Goal: Transaction & Acquisition: Book appointment/travel/reservation

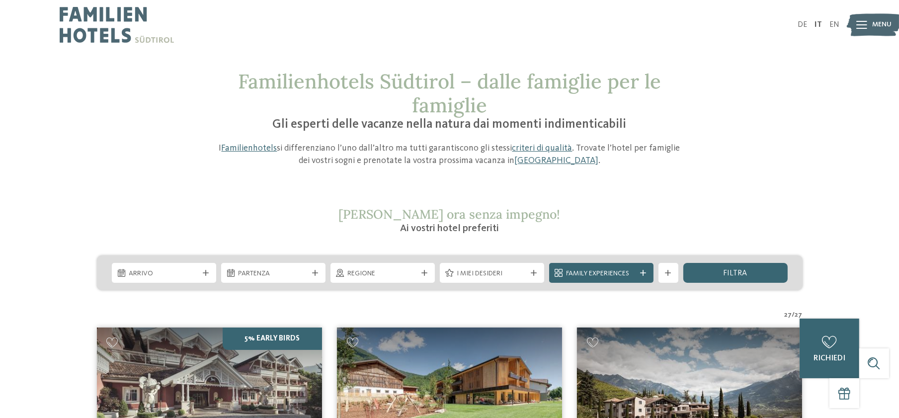
click at [476, 230] on span "Ai vostri hotel preferiti" at bounding box center [449, 229] width 99 height 10
click at [442, 223] on h3 "Ai vostri hotel preferiti" at bounding box center [450, 229] width 472 height 14
click at [207, 271] on icon at bounding box center [206, 273] width 6 height 6
click at [257, 120] on span at bounding box center [255, 123] width 17 height 17
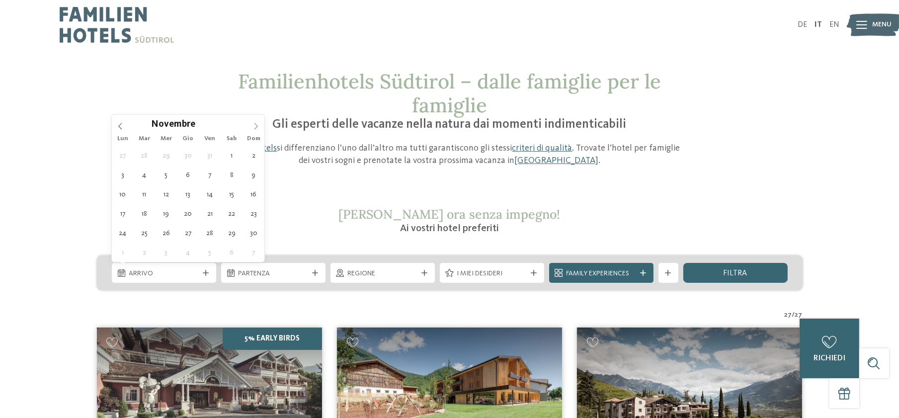
click at [257, 120] on span at bounding box center [255, 123] width 17 height 17
type input "****"
click at [117, 126] on icon at bounding box center [120, 126] width 7 height 7
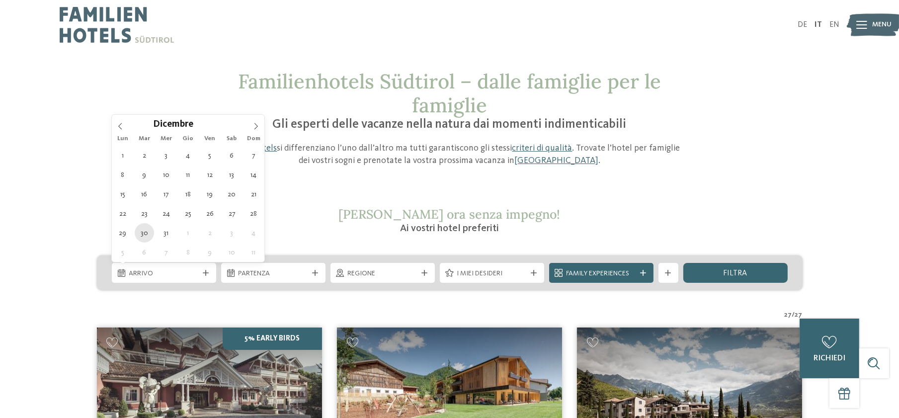
type div "30.12.2025"
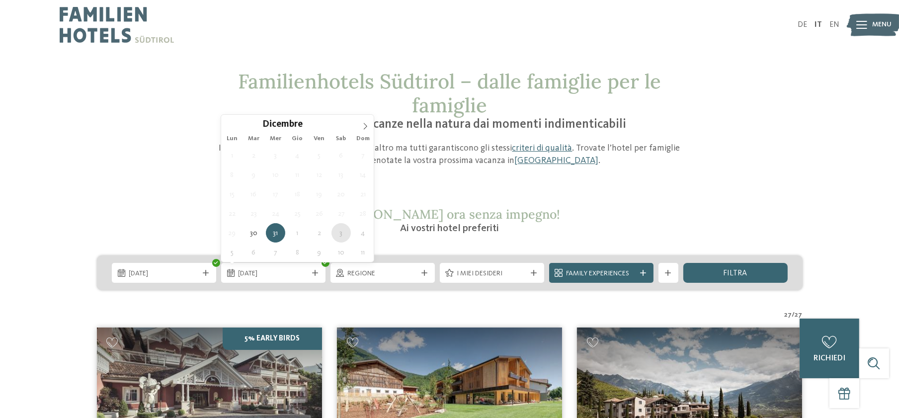
type div "03.01.2026"
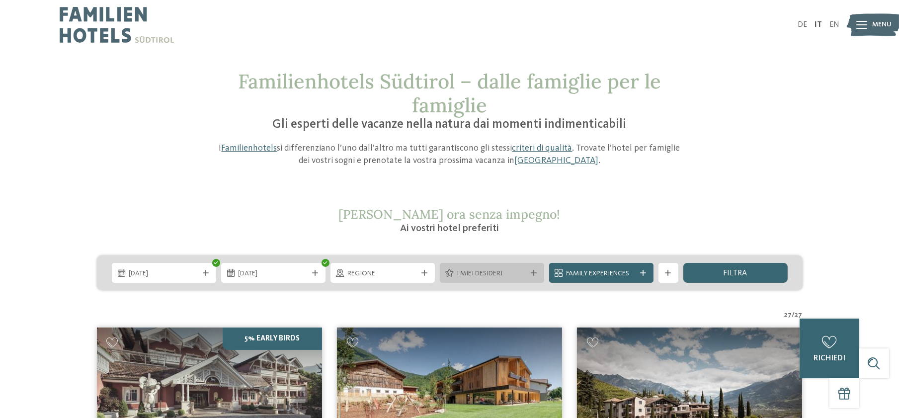
click at [536, 267] on div "I miei desideri" at bounding box center [492, 273] width 104 height 20
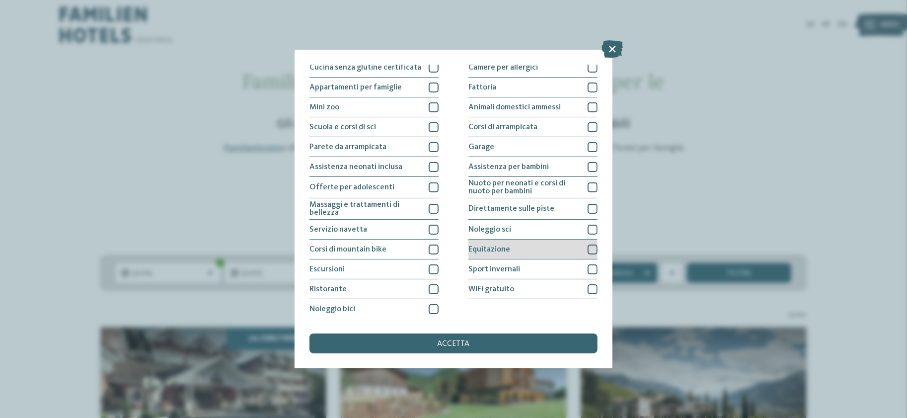
scroll to position [48, 0]
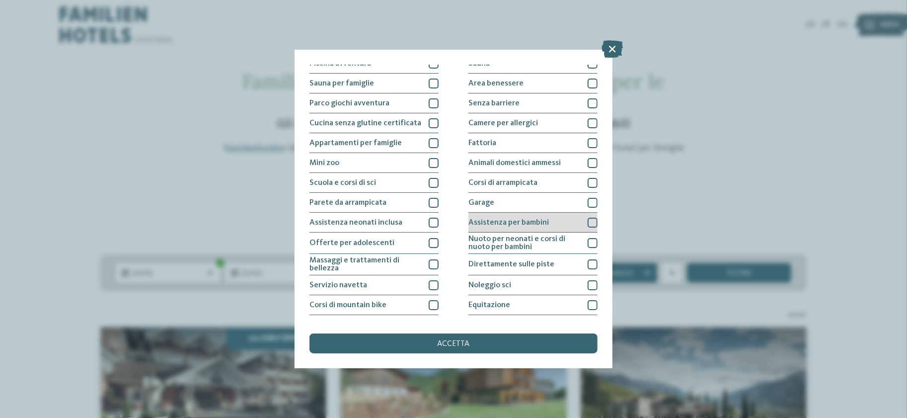
click at [588, 224] on div at bounding box center [593, 223] width 10 height 10
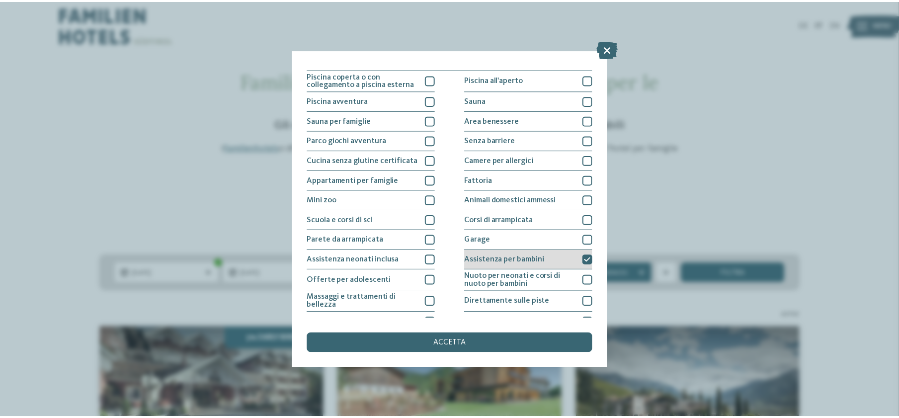
scroll to position [0, 0]
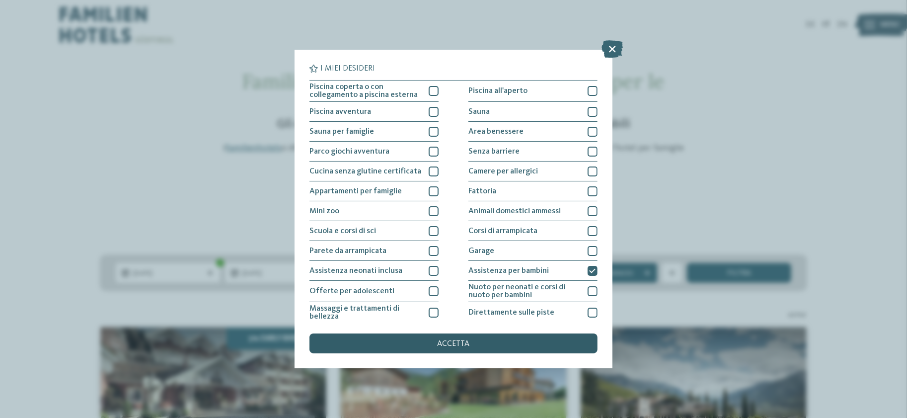
click at [452, 342] on span "accetta" at bounding box center [454, 344] width 32 height 8
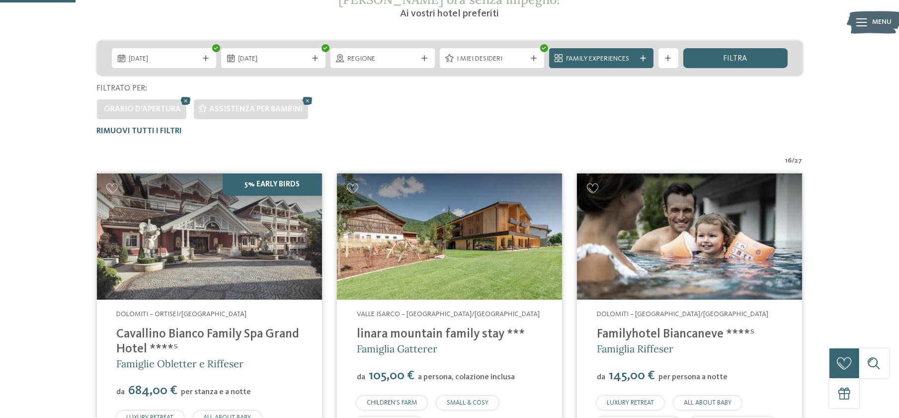
scroll to position [270, 0]
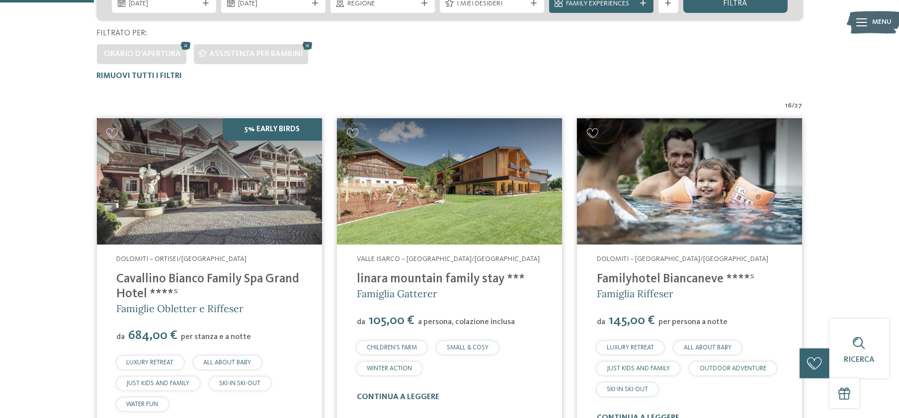
drag, startPoint x: 355, startPoint y: 274, endPoint x: 498, endPoint y: 284, distance: 143.4
click at [498, 284] on div "Valle Isarco – Rio di Pusteria/Valles linara mountain family stay *** Famiglia …" at bounding box center [449, 327] width 225 height 167
copy link "linara mountain family stay"
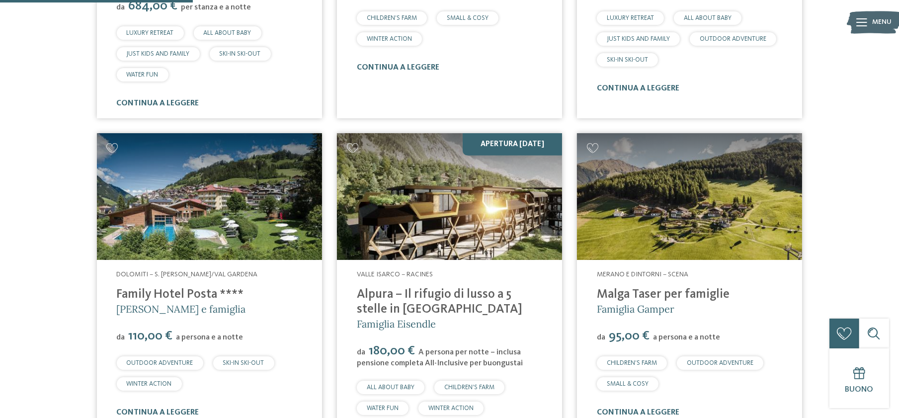
scroll to position [607, 0]
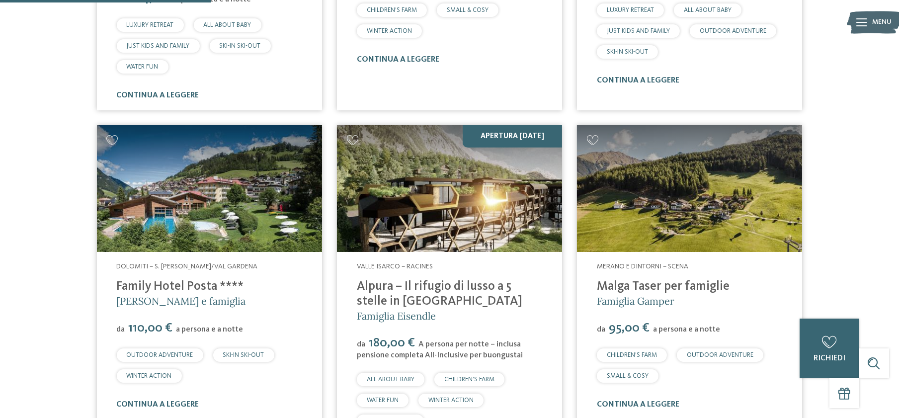
click at [681, 285] on link "Malga Taser per famiglie" at bounding box center [663, 286] width 133 height 12
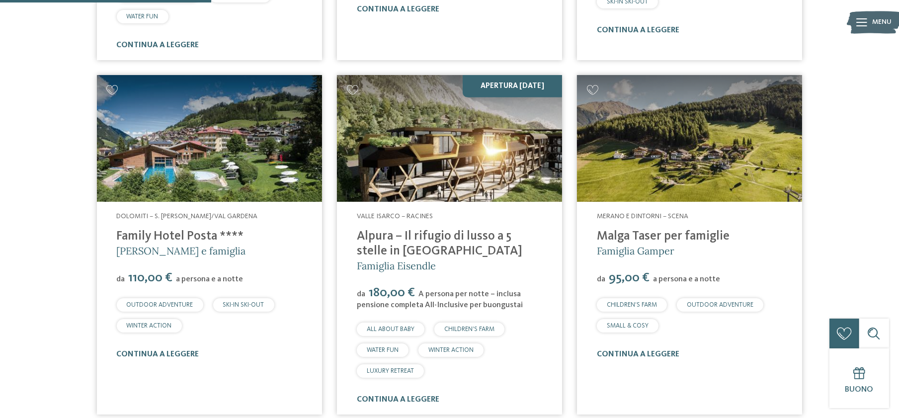
scroll to position [717, 0]
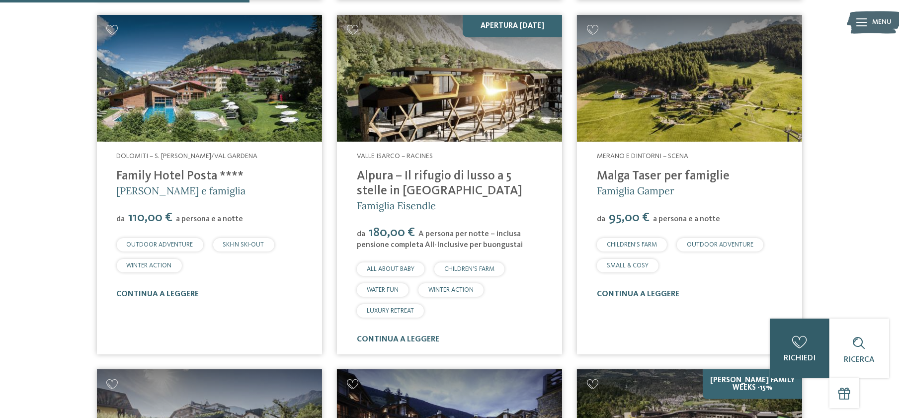
click at [826, 359] on div "0 richiedi 0 di 5 hotel aggiunti alla richiesta Richiedi ora" at bounding box center [799, 348] width 60 height 60
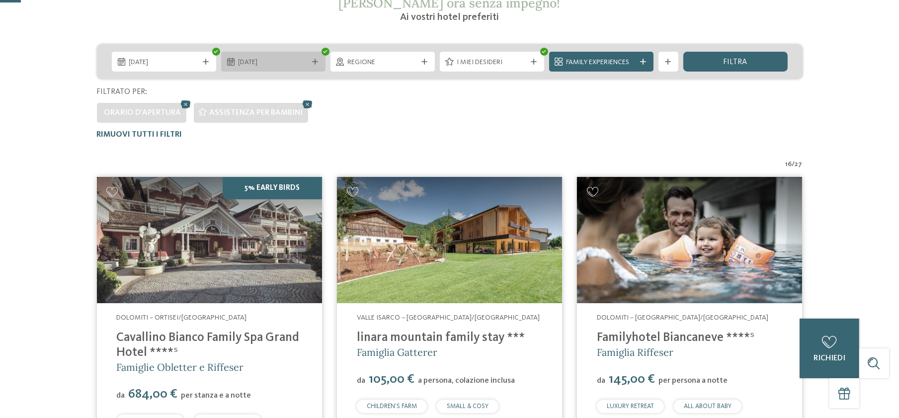
scroll to position [55, 0]
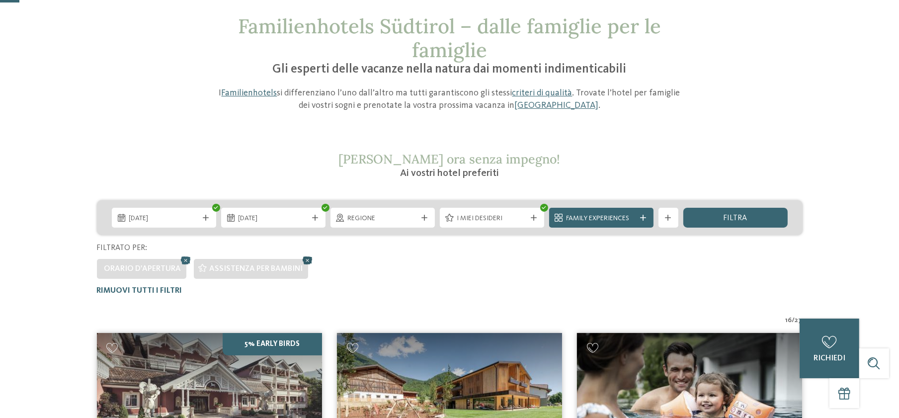
click at [307, 259] on icon at bounding box center [307, 260] width 15 height 13
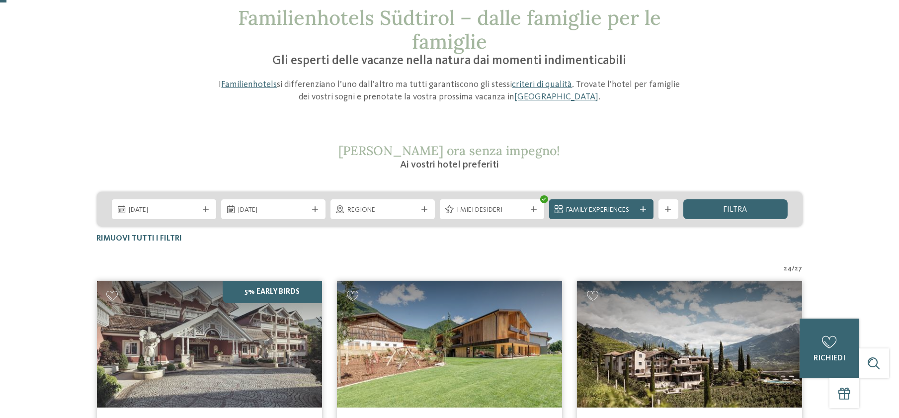
scroll to position [0, 0]
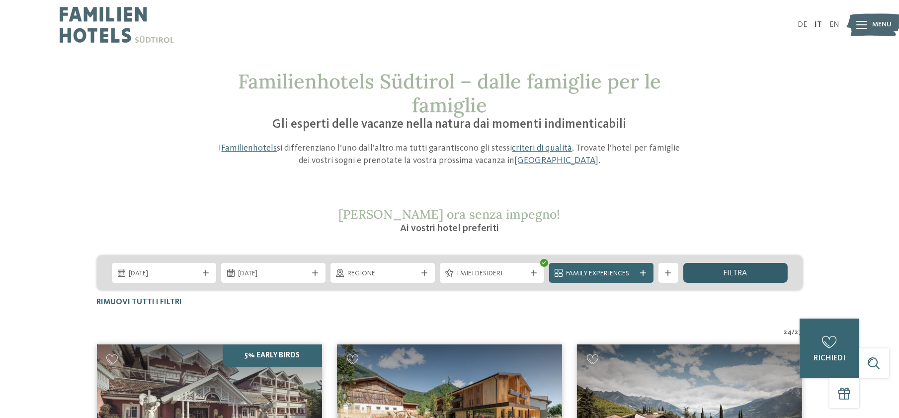
click at [732, 275] on span "filtra" at bounding box center [735, 273] width 24 height 8
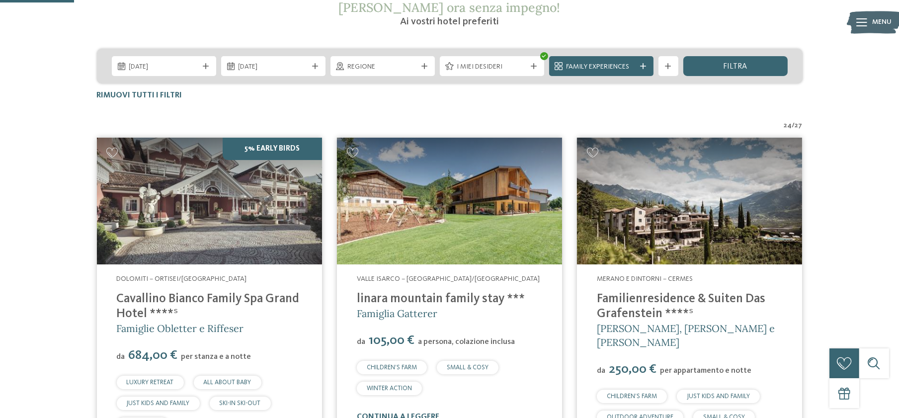
scroll to position [188, 0]
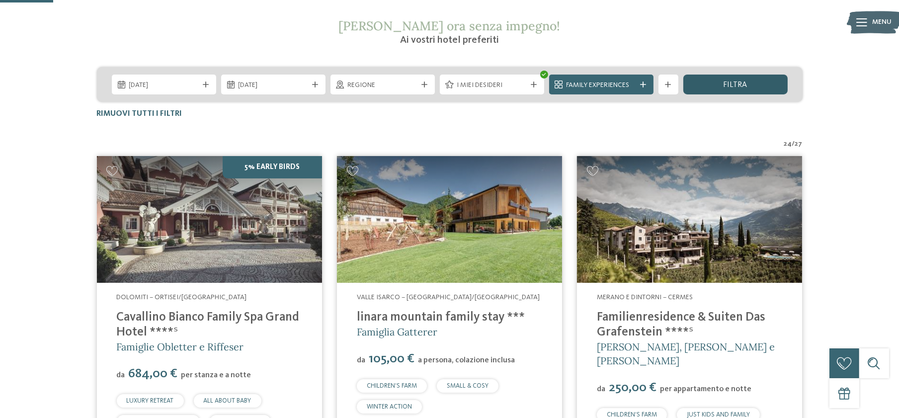
click at [737, 88] on span "filtra" at bounding box center [735, 85] width 24 height 8
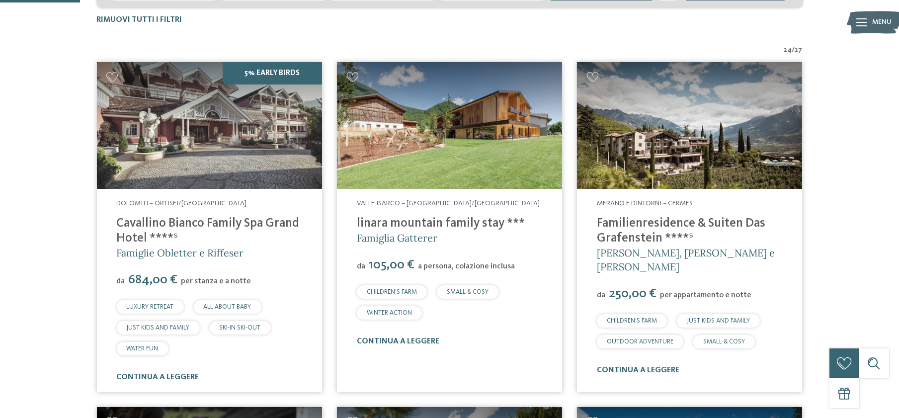
scroll to position [116, 0]
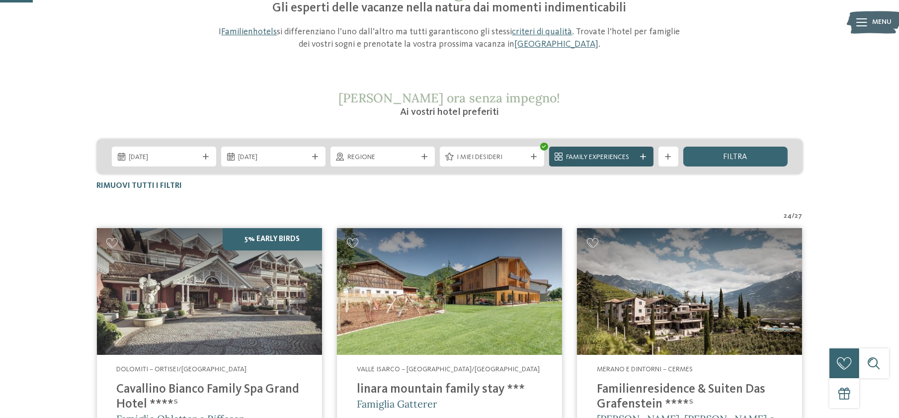
click at [639, 157] on div at bounding box center [643, 156] width 10 height 6
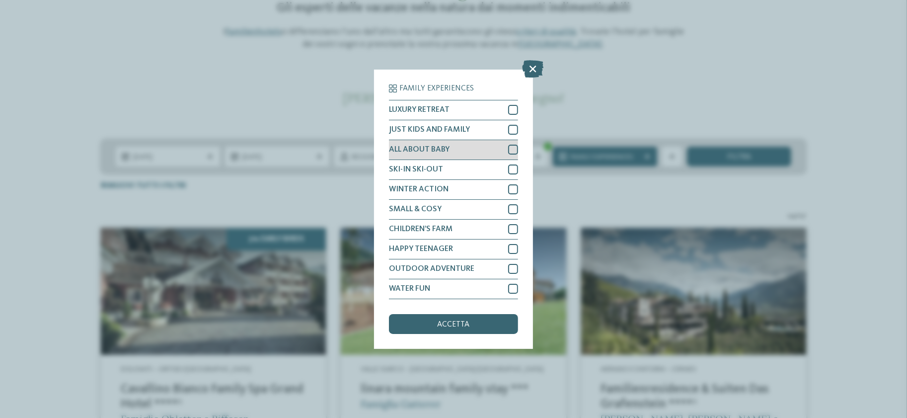
click at [515, 149] on div at bounding box center [513, 150] width 10 height 10
click at [449, 323] on span "accetta" at bounding box center [454, 324] width 32 height 8
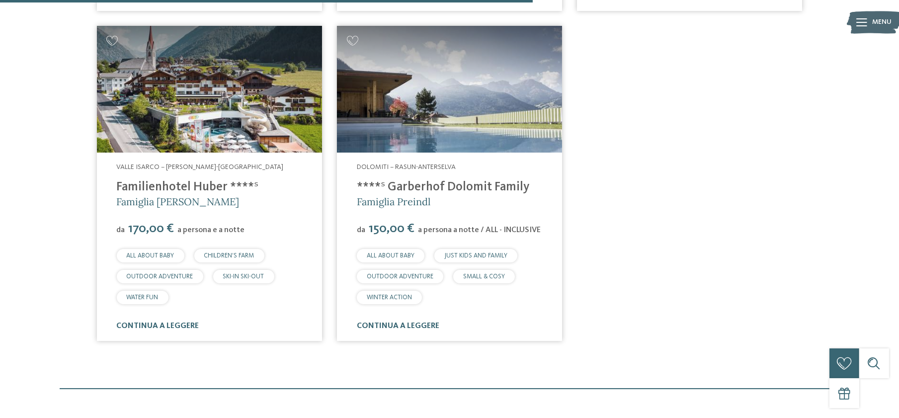
scroll to position [932, 0]
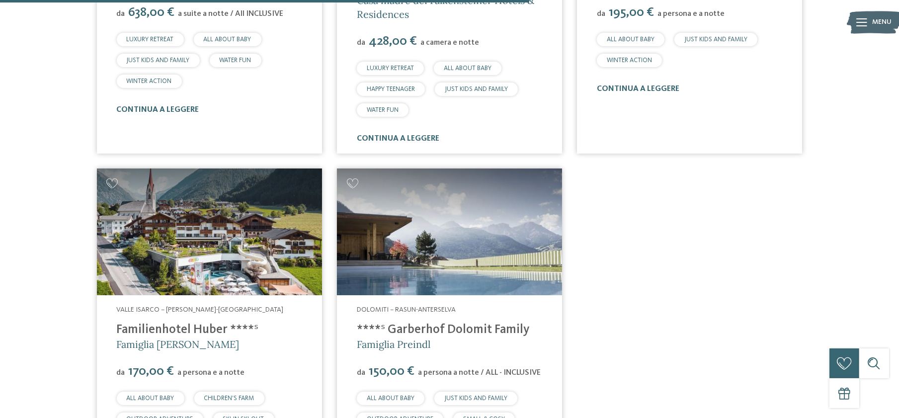
drag, startPoint x: 536, startPoint y: 324, endPoint x: 386, endPoint y: 322, distance: 150.0
click at [386, 322] on h4 "****ˢ Garberhof Dolomit Family" at bounding box center [449, 329] width 185 height 15
copy link "Garberhof Dolomit Family"
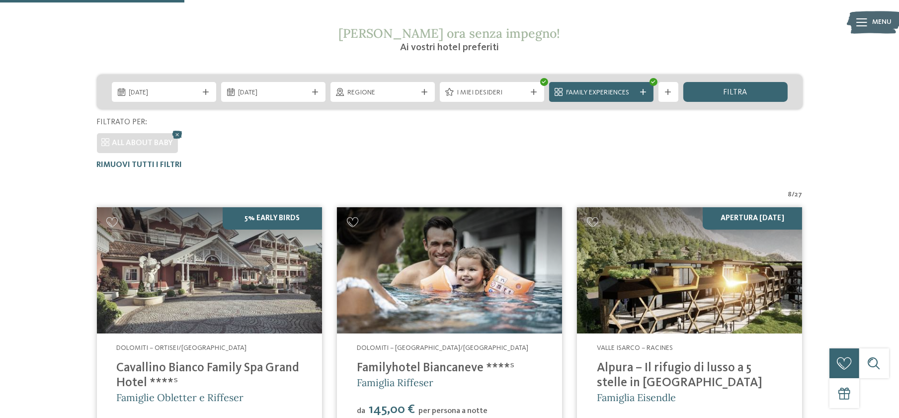
scroll to position [325, 0]
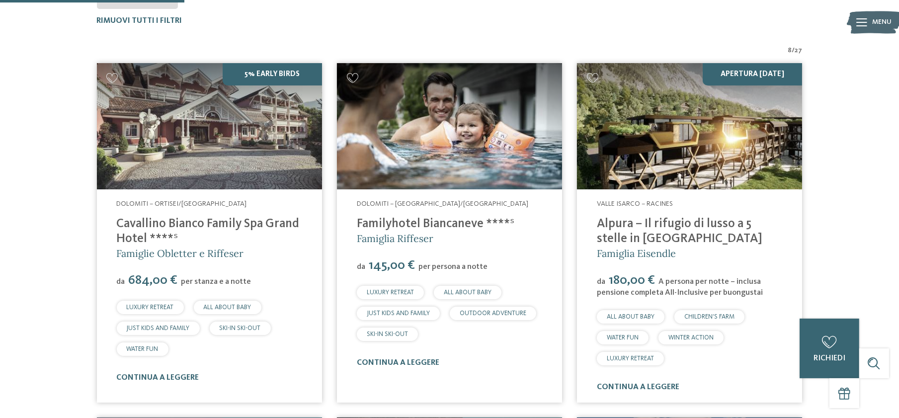
drag, startPoint x: 354, startPoint y: 218, endPoint x: 485, endPoint y: 231, distance: 131.8
click at [485, 231] on div "Dolomiti – Selva/Val Gardena Familyhotel Biancaneve ****ˢ Famiglia Riffeser da …" at bounding box center [449, 283] width 225 height 188
copy link "Familyhotel Biancaneve"
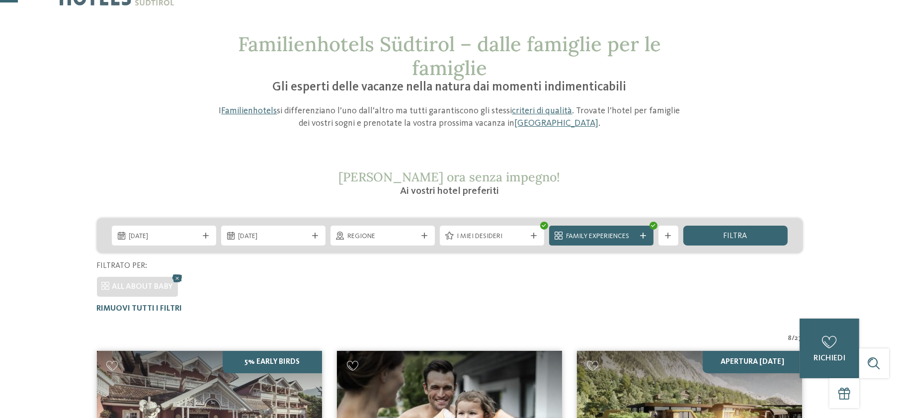
scroll to position [0, 0]
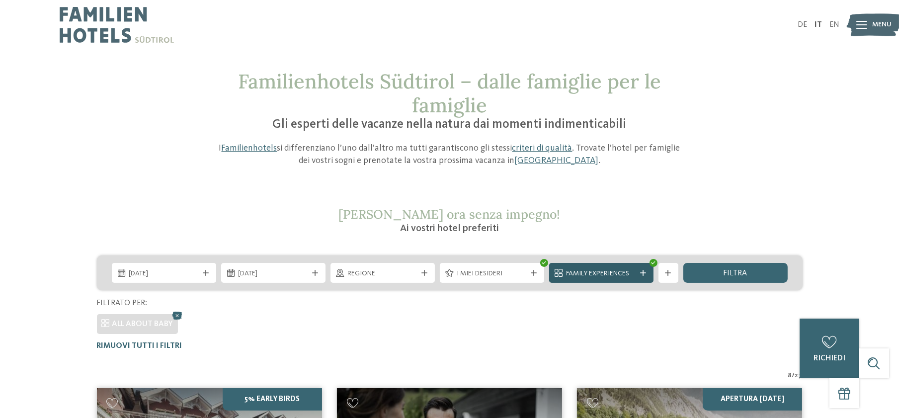
click at [649, 272] on div "Family Experiences" at bounding box center [601, 273] width 104 height 20
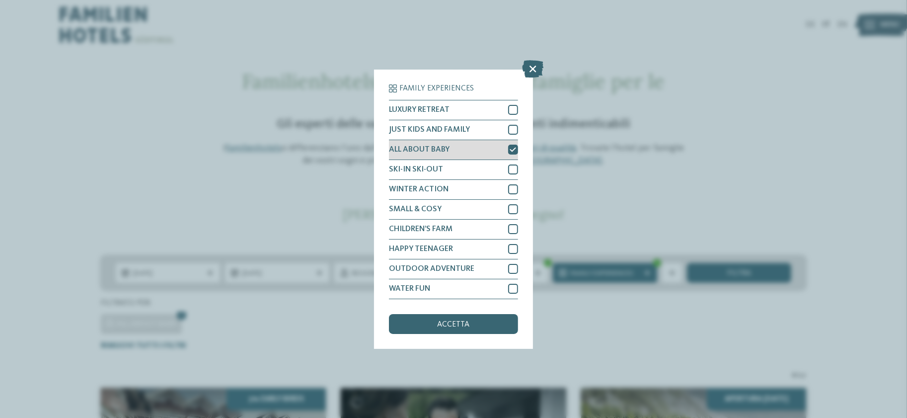
click at [516, 148] on icon at bounding box center [513, 150] width 6 height 6
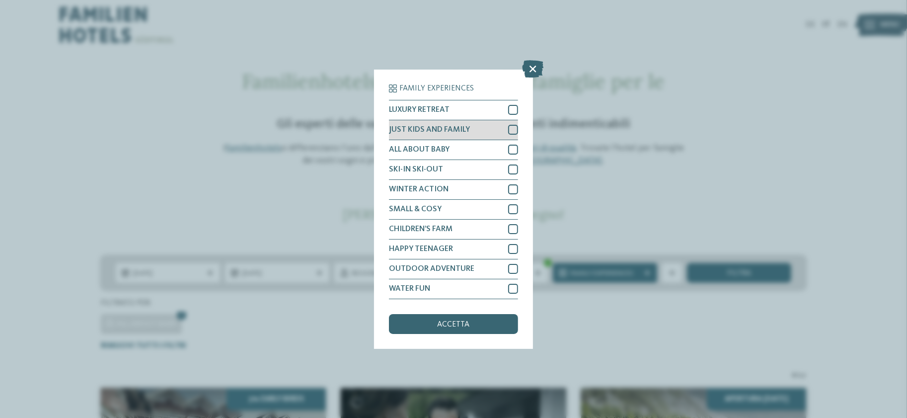
click at [513, 129] on div at bounding box center [513, 130] width 10 height 10
click at [458, 321] on span "accetta" at bounding box center [454, 324] width 32 height 8
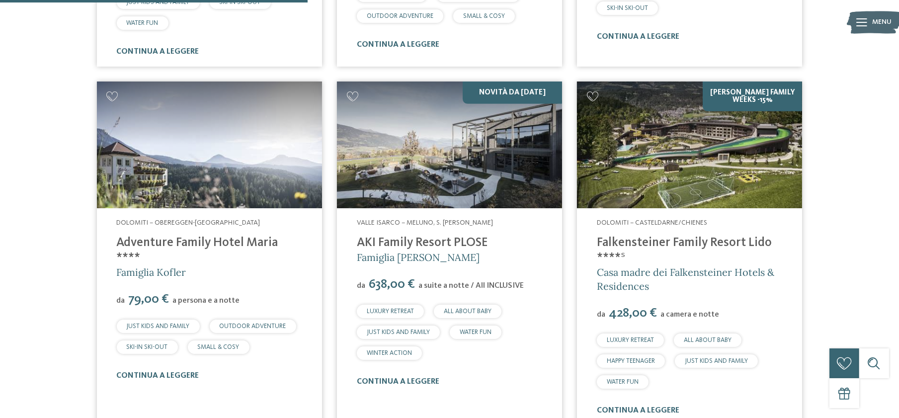
scroll to position [656, 0]
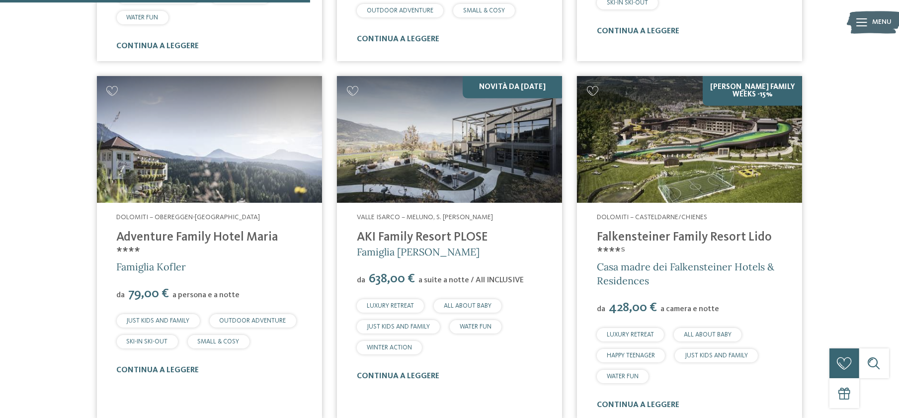
drag, startPoint x: 113, startPoint y: 230, endPoint x: 274, endPoint y: 242, distance: 161.3
click at [274, 242] on div "Dolomiti – Obereggen-Nova Ponente Adventure Family Hotel Maria **** Famiglia Ko…" at bounding box center [209, 294] width 225 height 182
copy link "Adventure Family Hotel Maria"
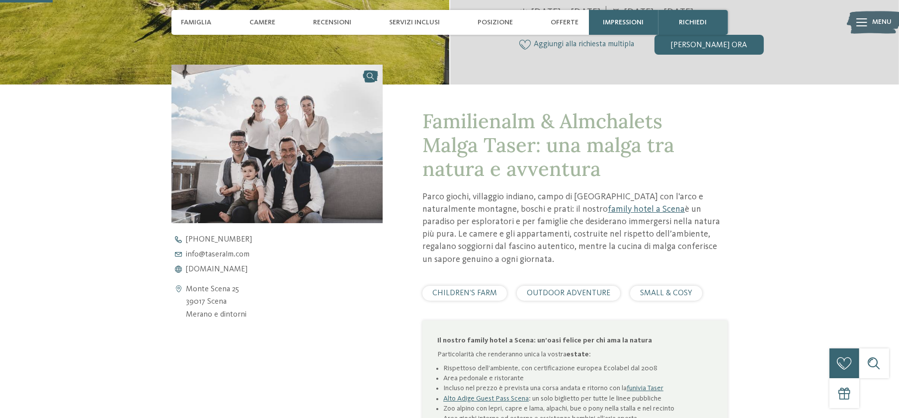
scroll to position [165, 0]
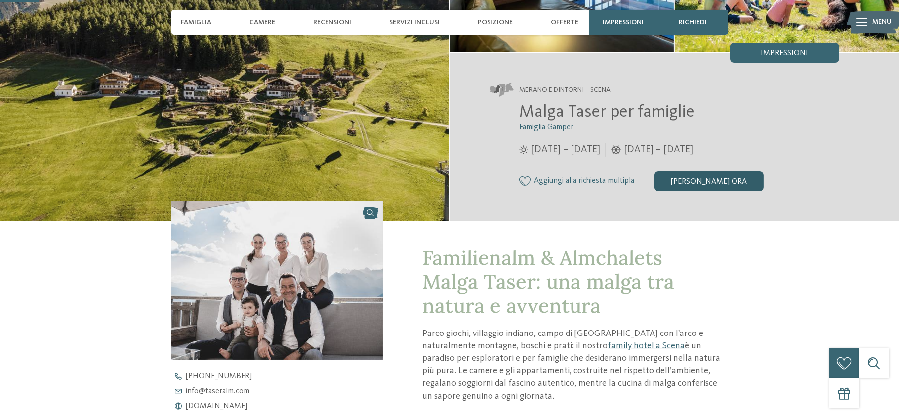
click at [698, 182] on div "[PERSON_NAME] ora" at bounding box center [708, 181] width 109 height 20
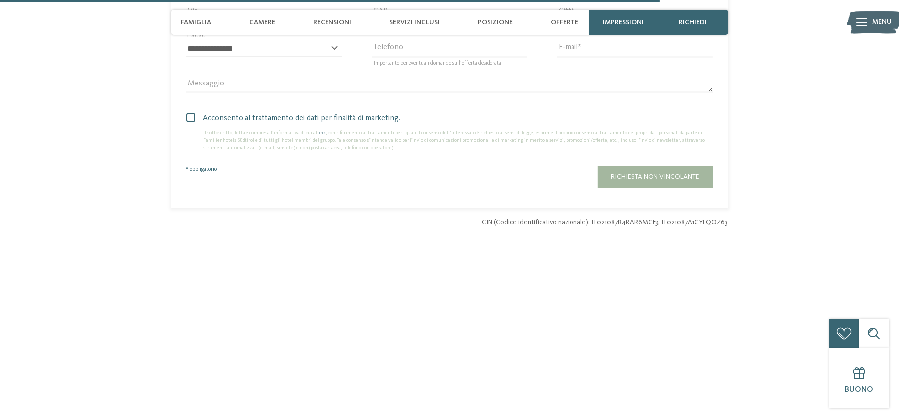
scroll to position [2738, 0]
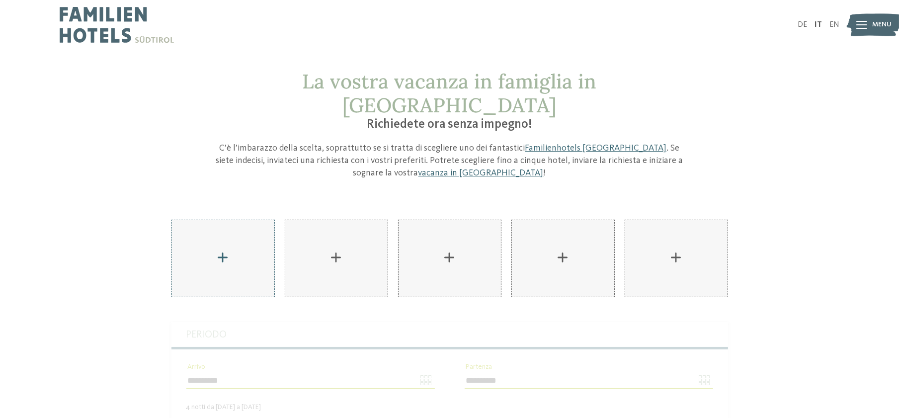
click at [226, 240] on div "AKI Family Resort PLOSE aggiungere" at bounding box center [223, 258] width 102 height 76
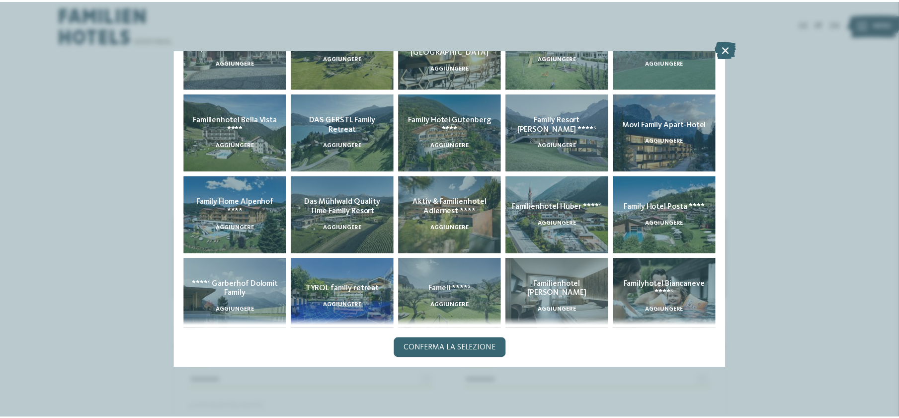
scroll to position [230, 0]
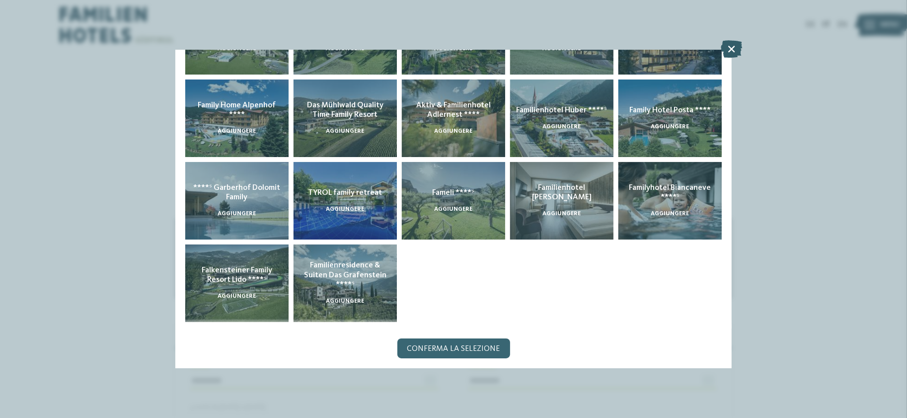
click at [729, 52] on icon at bounding box center [731, 49] width 21 height 17
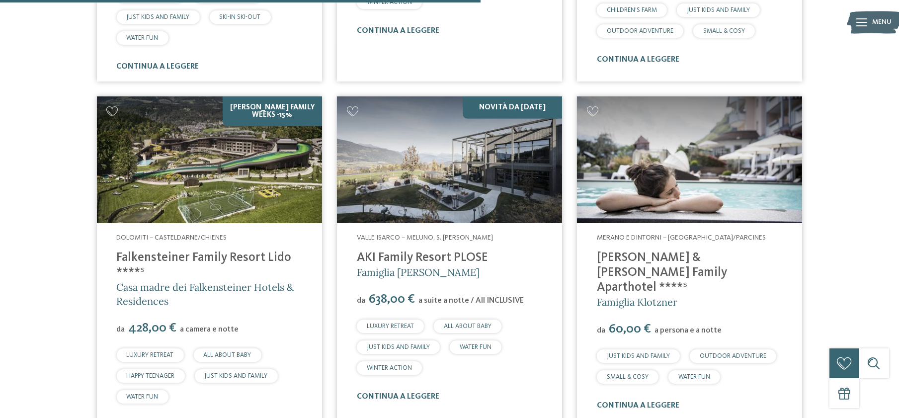
scroll to position [1049, 0]
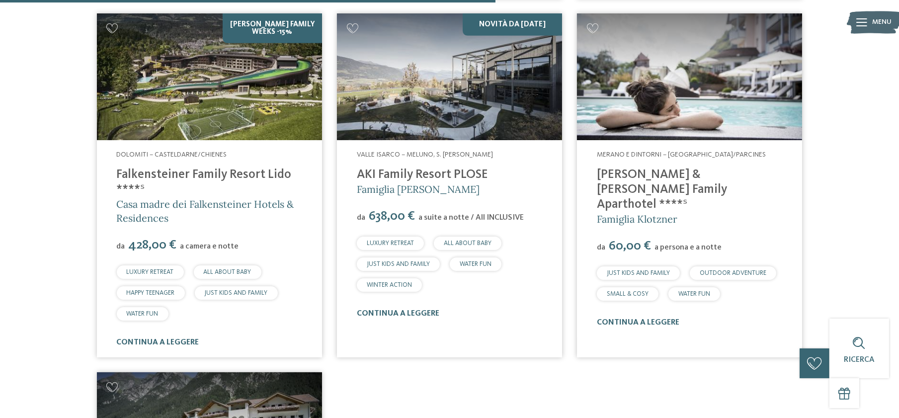
drag, startPoint x: 632, startPoint y: 184, endPoint x: 589, endPoint y: 168, distance: 46.2
click at [589, 168] on div "Merano e dintorni – Rablà/Parcines Heidi & Edith Family Aparthotel ****ˢ Famigl…" at bounding box center [689, 238] width 225 height 197
copy link "Heidi & Edith Family Aparthotel ****ˢ"
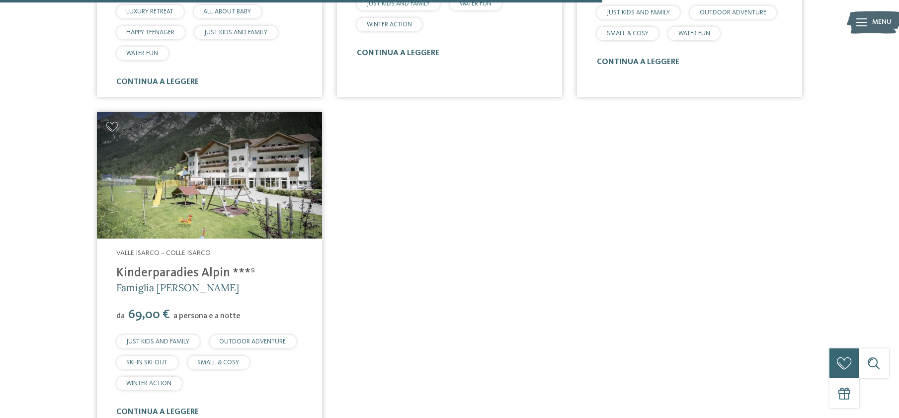
scroll to position [1324, 0]
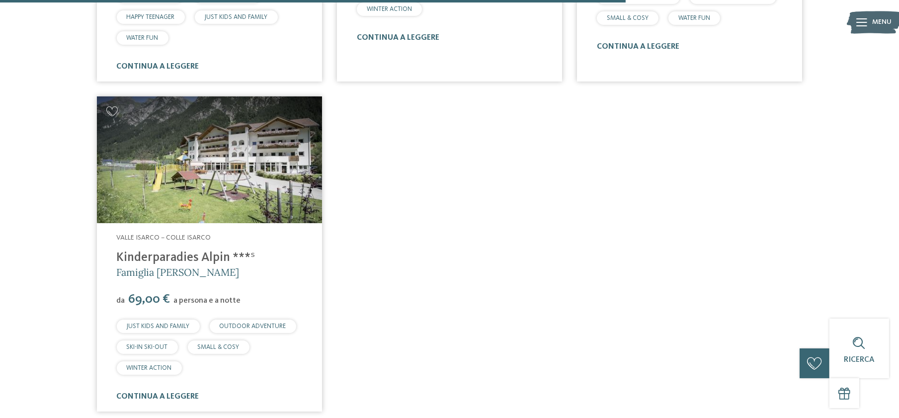
drag, startPoint x: 205, startPoint y: 249, endPoint x: 105, endPoint y: 245, distance: 99.4
click at [105, 245] on div "Valle Isarco – Colle Isarco Kinderparadies Alpin ***ˢ Famiglia Außerhofer da 69…" at bounding box center [209, 317] width 225 height 188
copy link "Kinderparadies Alpin ***ˢ"
